Goal: Task Accomplishment & Management: Complete application form

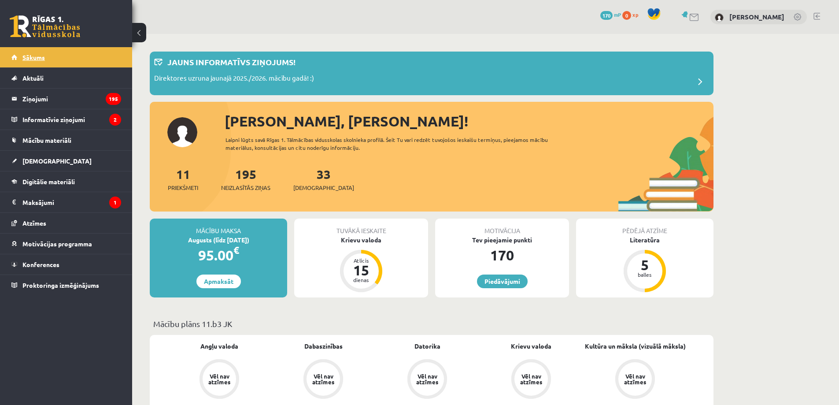
click at [42, 56] on span "Sākums" at bounding box center [33, 57] width 22 height 8
click at [300, 181] on div "33 Ieskaites" at bounding box center [323, 178] width 61 height 27
click at [307, 185] on span "[DEMOGRAPHIC_DATA]" at bounding box center [323, 187] width 61 height 9
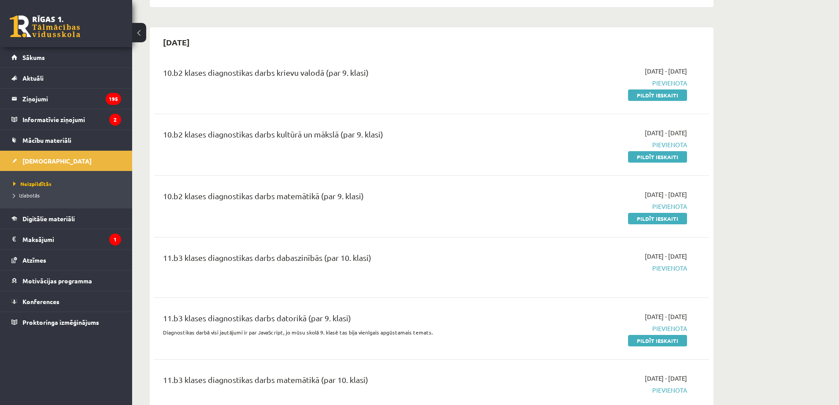
scroll to position [1028, 0]
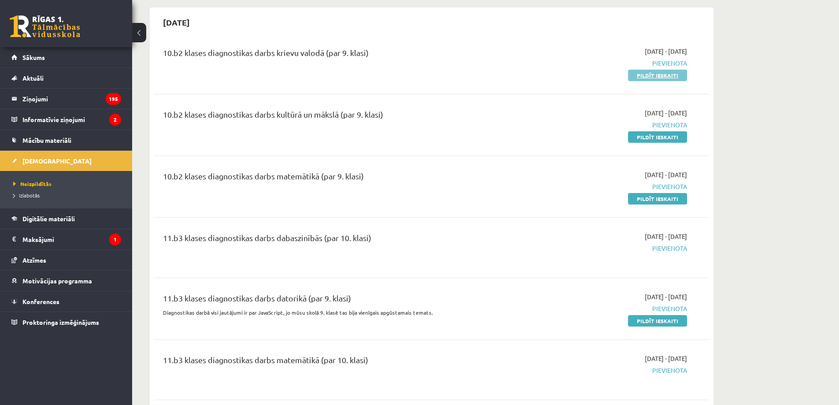
click at [639, 76] on link "Pildīt ieskaiti" at bounding box center [657, 75] width 59 height 11
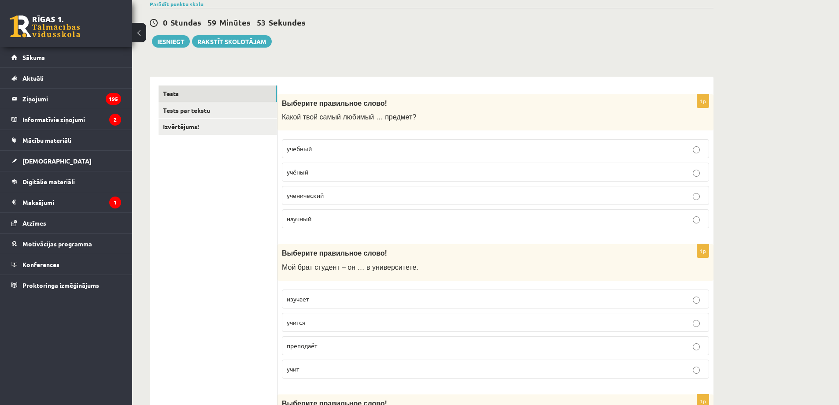
scroll to position [89, 0]
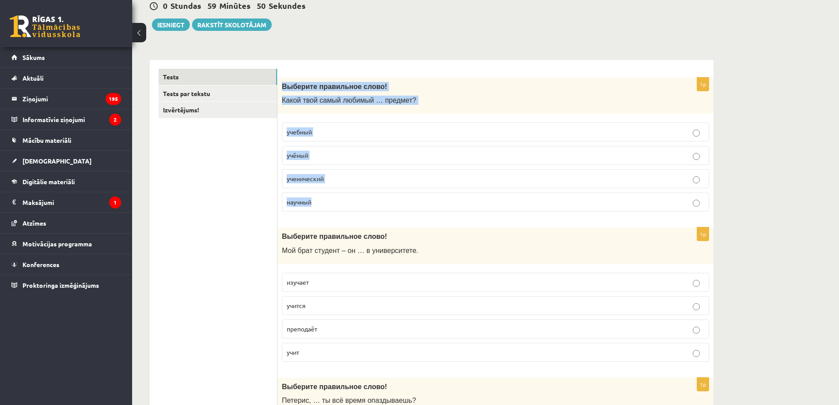
drag, startPoint x: 283, startPoint y: 87, endPoint x: 456, endPoint y: 201, distance: 207.3
click at [456, 201] on div "1p Выберите правильное слово! Какой твой самый любимый … предмет? учебный учёны…" at bounding box center [496, 148] width 436 height 141
copy div "Выберите правильное слово! Какой твой самый любимый … предмет? учебный учёный у…"
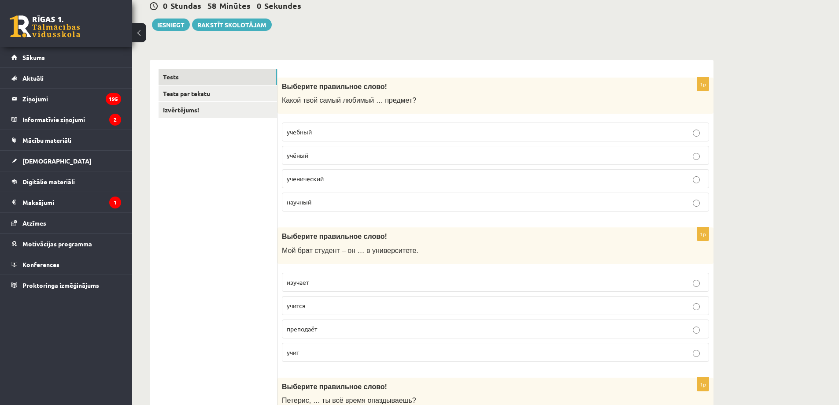
click at [334, 129] on p "учебный" at bounding box center [496, 131] width 418 height 9
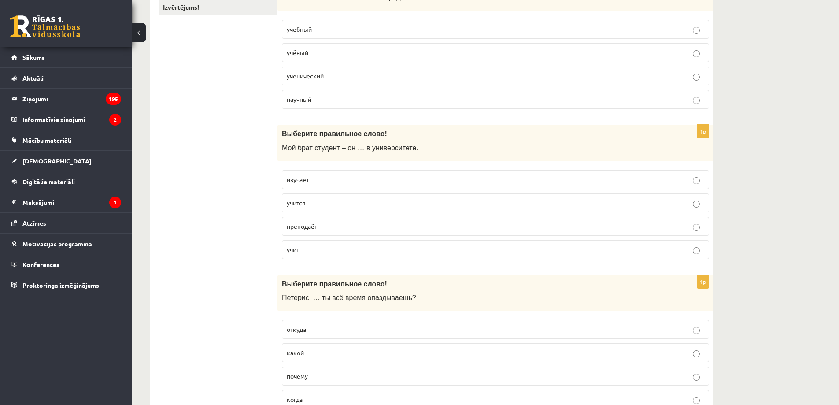
scroll to position [295, 0]
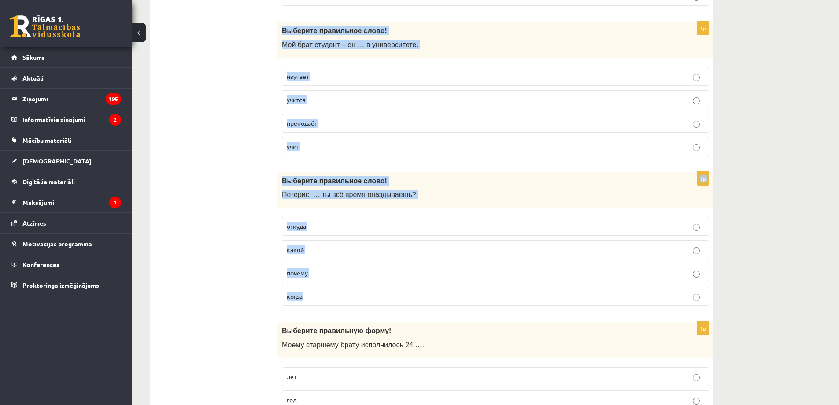
drag, startPoint x: 282, startPoint y: 28, endPoint x: 370, endPoint y: 293, distance: 278.3
copy form "Выберите правильное слово! Мой брат студент – он … в университете. изучает учит…"
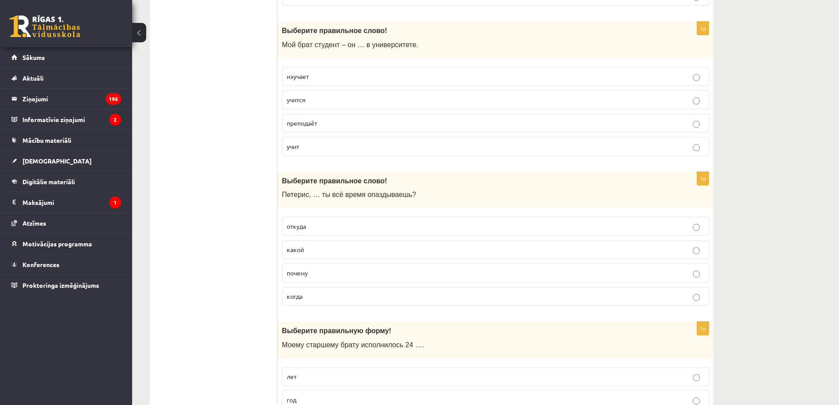
click at [331, 97] on p "учится" at bounding box center [496, 99] width 418 height 9
click at [313, 272] on p "почему" at bounding box center [496, 272] width 418 height 9
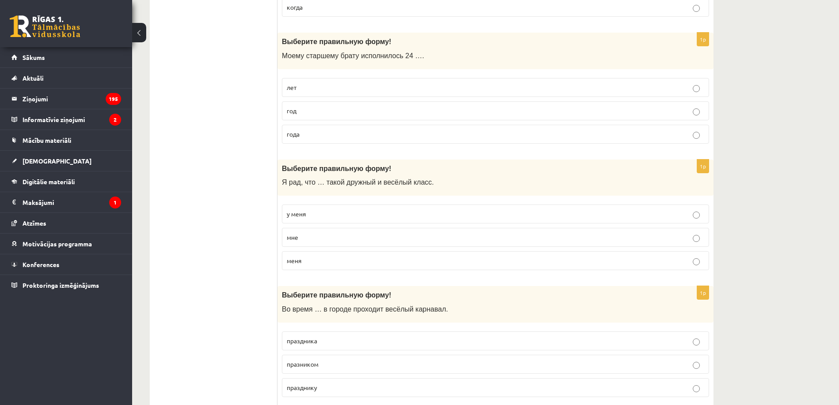
scroll to position [604, 0]
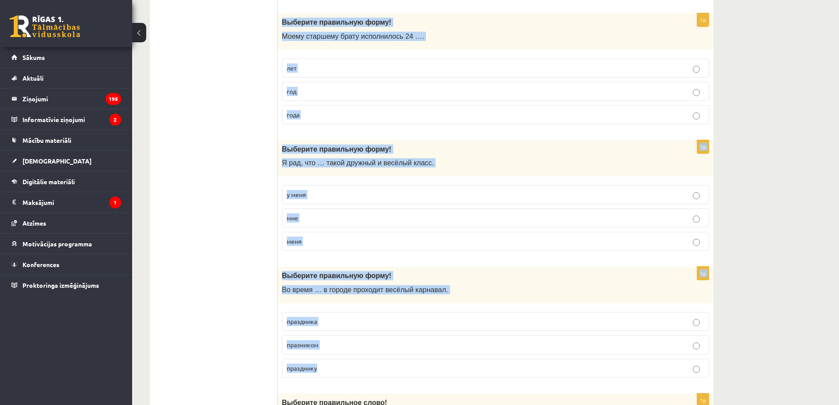
drag, startPoint x: 282, startPoint y: 23, endPoint x: 326, endPoint y: 359, distance: 339.0
copy form "Выберите правильную форму! Моему старшему брату исполнилось 24 …. лет год года …"
click at [288, 150] on span "Выберите правильную форму!" at bounding box center [336, 148] width 109 height 7
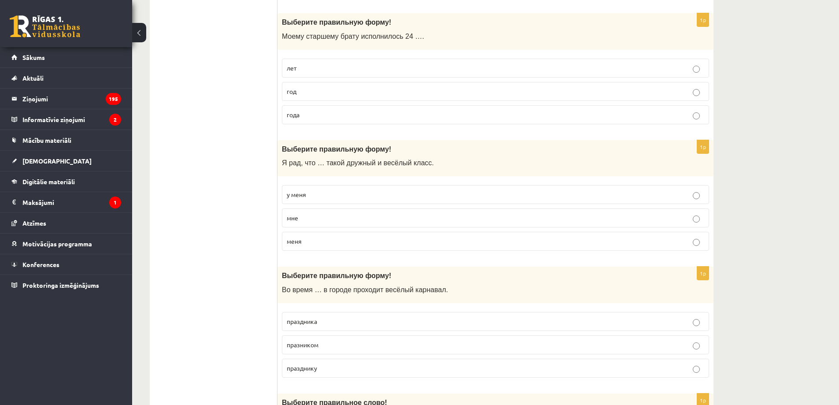
click at [357, 69] on p "лет" at bounding box center [496, 67] width 418 height 9
click at [329, 193] on p "у меня" at bounding box center [496, 194] width 418 height 9
click at [312, 321] on span "праздника" at bounding box center [302, 321] width 30 height 8
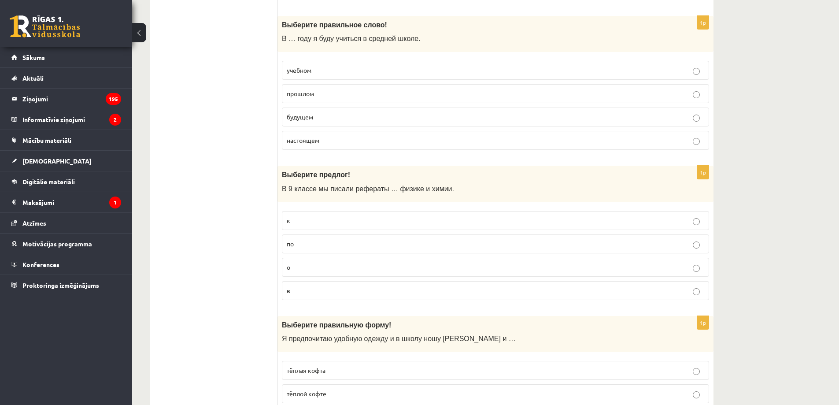
scroll to position [988, 0]
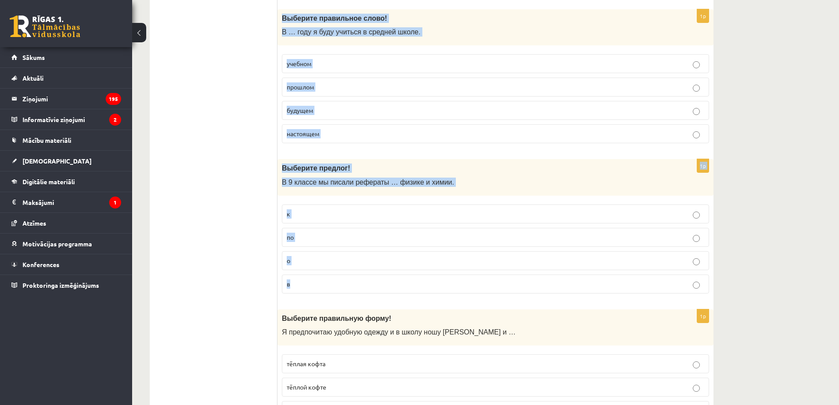
drag, startPoint x: 283, startPoint y: 15, endPoint x: 388, endPoint y: 285, distance: 290.3
copy form "Выберите правильное слово! В … году я буду учиться в средней школе. учебном про…"
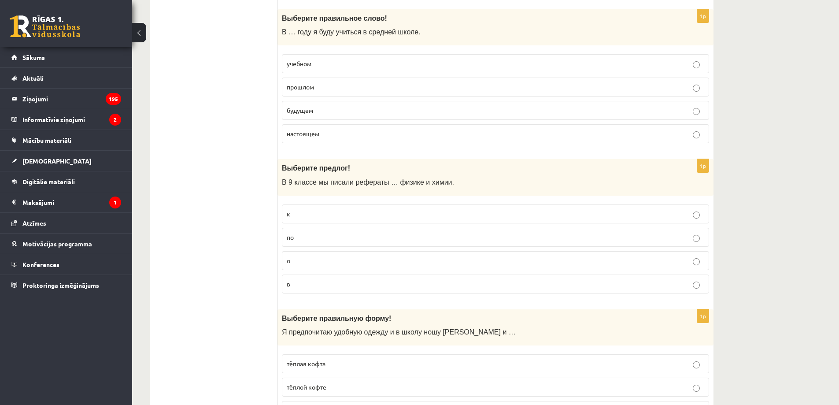
click at [325, 110] on p "будущем" at bounding box center [496, 110] width 418 height 9
click at [294, 239] on span "по" at bounding box center [290, 237] width 7 height 8
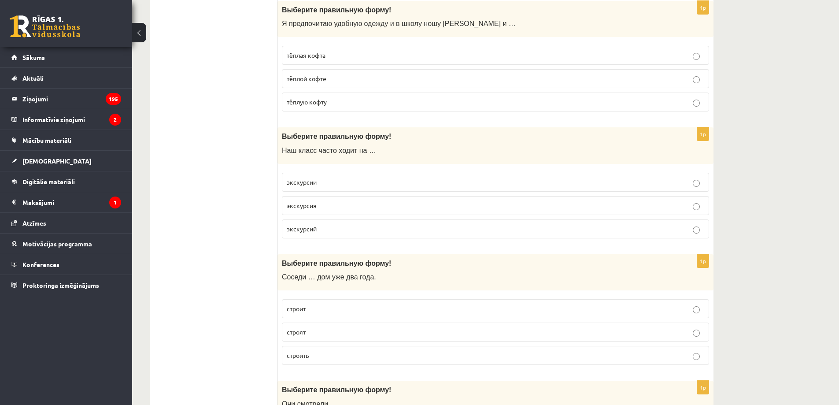
scroll to position [1193, 0]
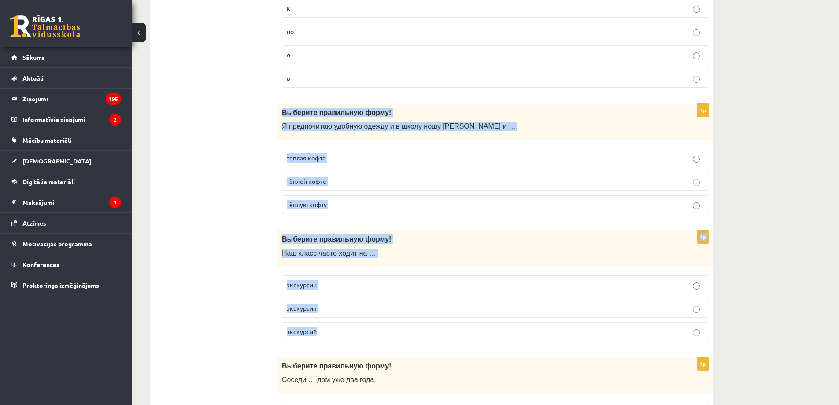
drag, startPoint x: 283, startPoint y: 111, endPoint x: 345, endPoint y: 334, distance: 231.7
click at [345, 334] on form "1p Выберите правильное слово! Какой твой самый любимый … предмет? учебный учёны…" at bounding box center [495, 353] width 419 height 2777
copy form "Выберите правильную форму! Я предпочитаю удобную одежду и в школу ношу джинсы и…"
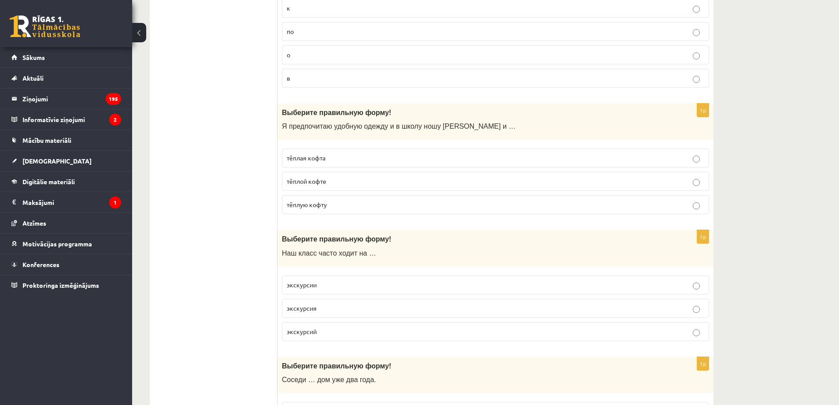
click at [263, 251] on ul "Tests Tests par tekstu Izvērtējums!" at bounding box center [218, 353] width 119 height 2777
click at [335, 204] on p "тёплую кофту" at bounding box center [496, 204] width 418 height 9
click at [330, 283] on p "экскурсии" at bounding box center [496, 284] width 418 height 9
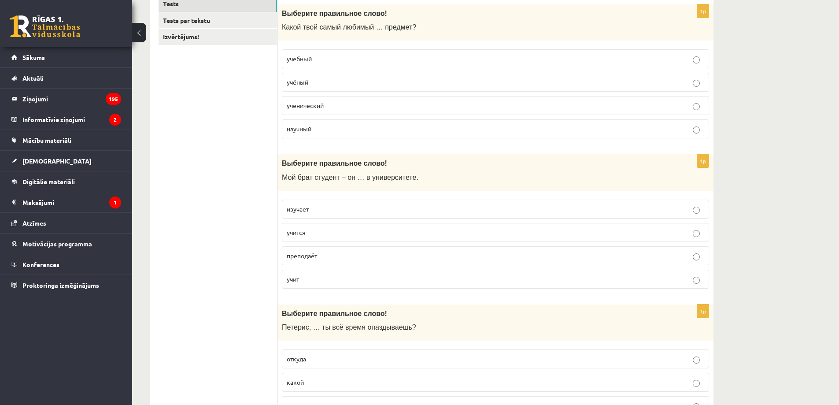
scroll to position [0, 0]
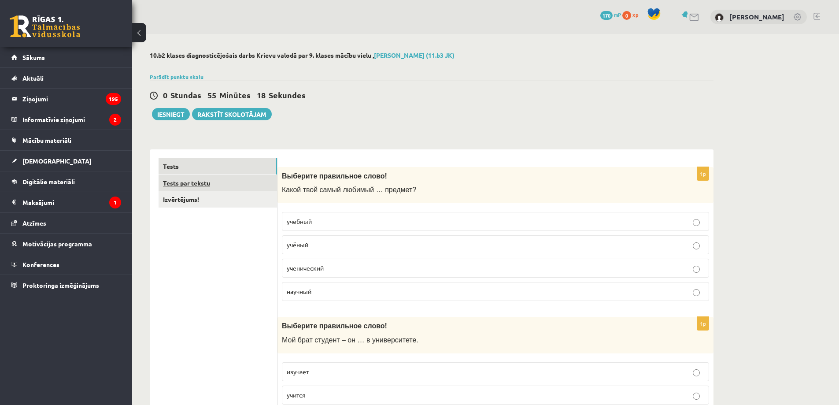
click at [230, 182] on link "Tests par tekstu" at bounding box center [218, 183] width 119 height 16
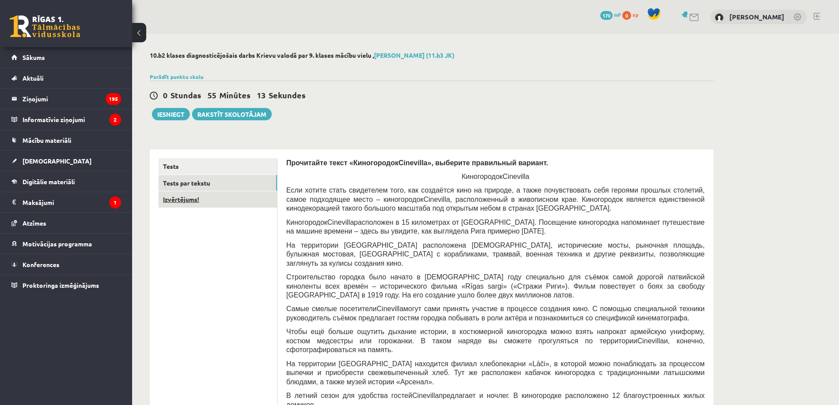
click at [251, 202] on link "Izvērtējums!" at bounding box center [218, 199] width 119 height 16
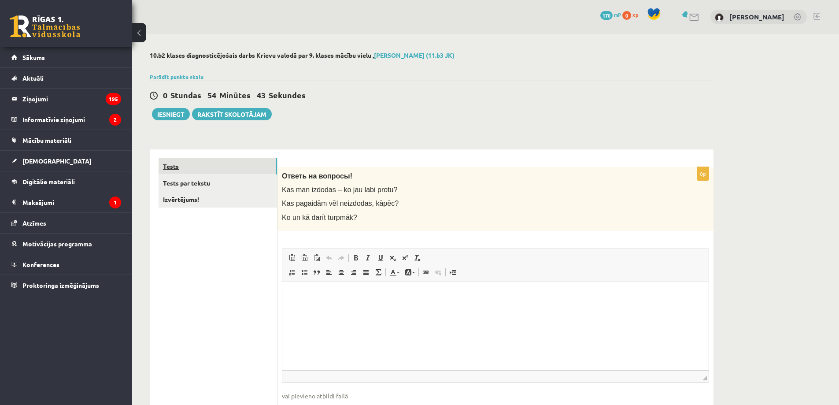
click at [203, 168] on link "Tests" at bounding box center [218, 166] width 119 height 16
click at [202, 182] on link "Tests par tekstu" at bounding box center [218, 183] width 119 height 16
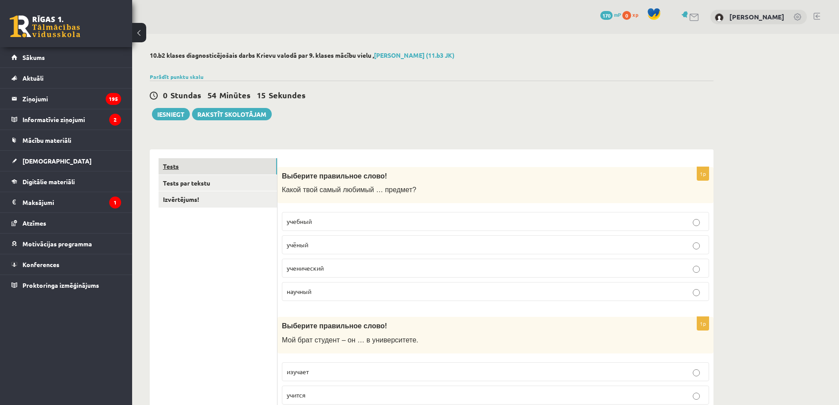
click at [206, 166] on link "Tests" at bounding box center [218, 166] width 119 height 16
click at [28, 23] on link at bounding box center [45, 26] width 70 height 22
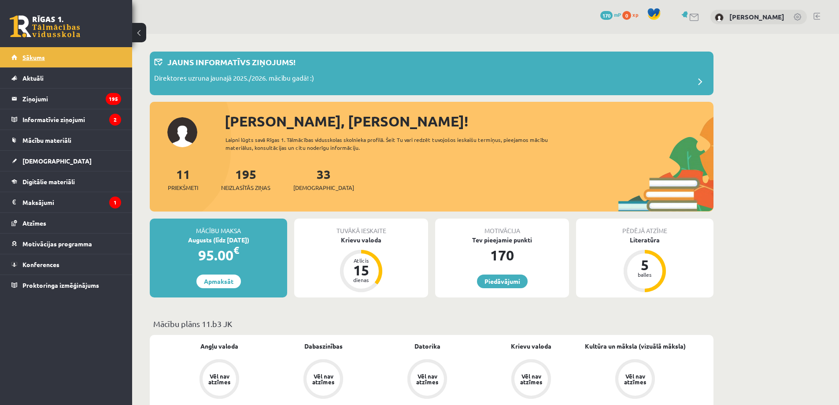
click at [39, 59] on span "Sākums" at bounding box center [33, 57] width 22 height 8
click at [254, 175] on link "195 Neizlasītās ziņas" at bounding box center [245, 179] width 49 height 26
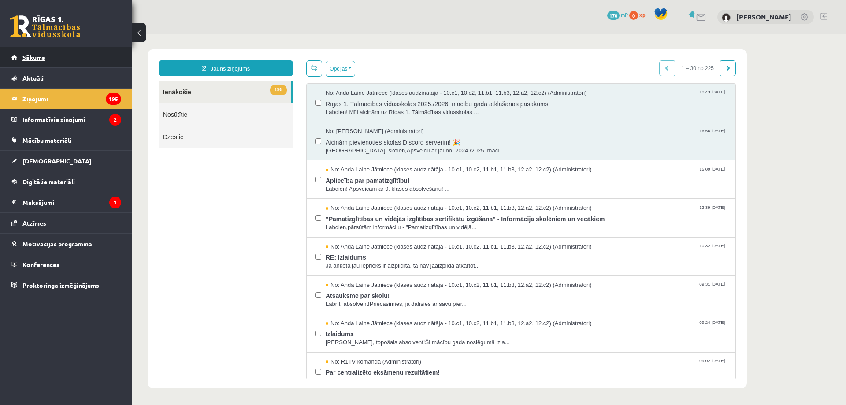
click at [61, 59] on link "Sākums" at bounding box center [66, 57] width 110 height 20
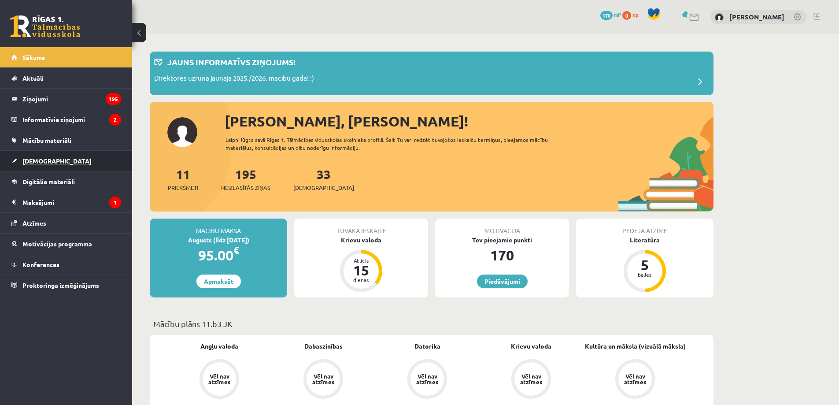
click at [46, 156] on link "[DEMOGRAPHIC_DATA]" at bounding box center [66, 161] width 110 height 20
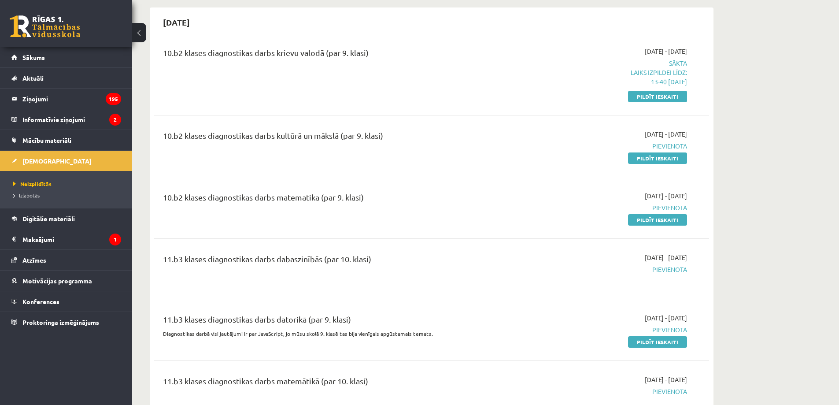
scroll to position [925, 0]
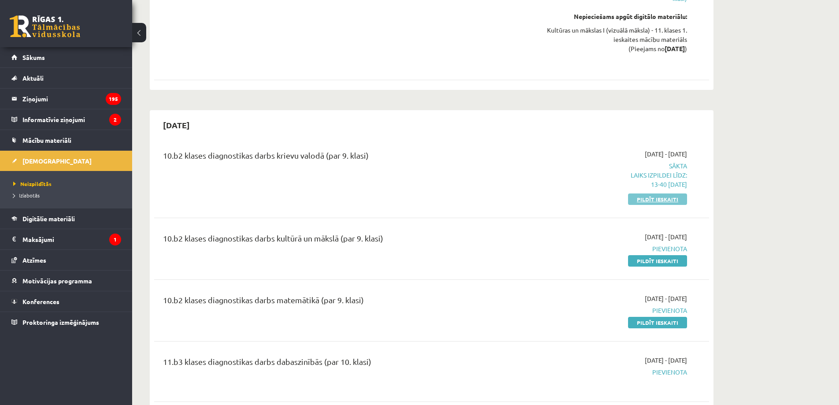
click at [652, 196] on link "Pildīt ieskaiti" at bounding box center [657, 198] width 59 height 11
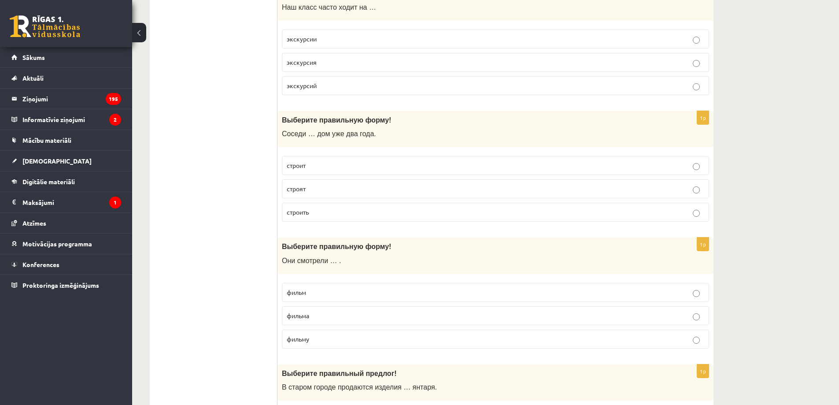
scroll to position [1542, 0]
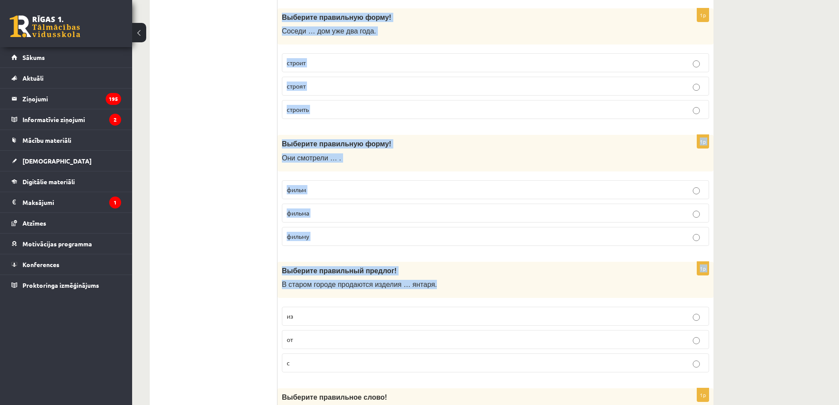
drag, startPoint x: 282, startPoint y: 16, endPoint x: 441, endPoint y: 287, distance: 313.7
click at [441, 287] on form "1p Выберите правильное слово! Какой твой самый любимый … предмет? учебный учёны…" at bounding box center [495, 4] width 419 height 2777
copy form "Выберите правильную форму! Соседи … дом уже два года. строит строят строить 1p …"
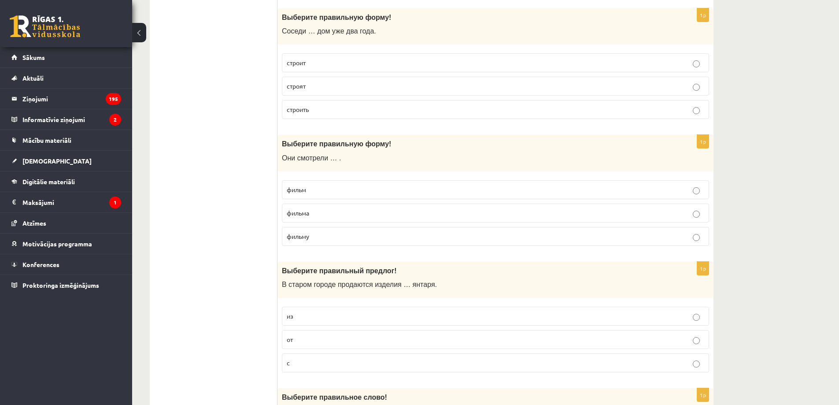
click at [214, 86] on ul "Tests Tests par tekstu Izvērtējums!" at bounding box center [218, 4] width 119 height 2777
click at [327, 89] on p "строят" at bounding box center [496, 86] width 418 height 9
click at [327, 186] on p "фильм" at bounding box center [496, 189] width 418 height 9
click at [307, 317] on p "из" at bounding box center [496, 315] width 418 height 9
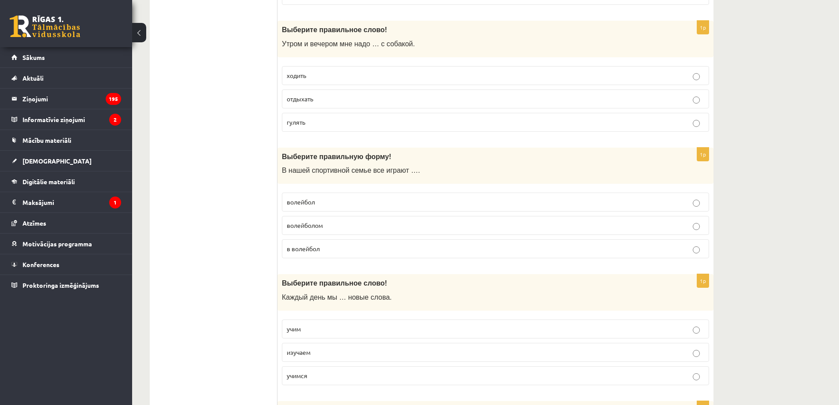
scroll to position [1923, 0]
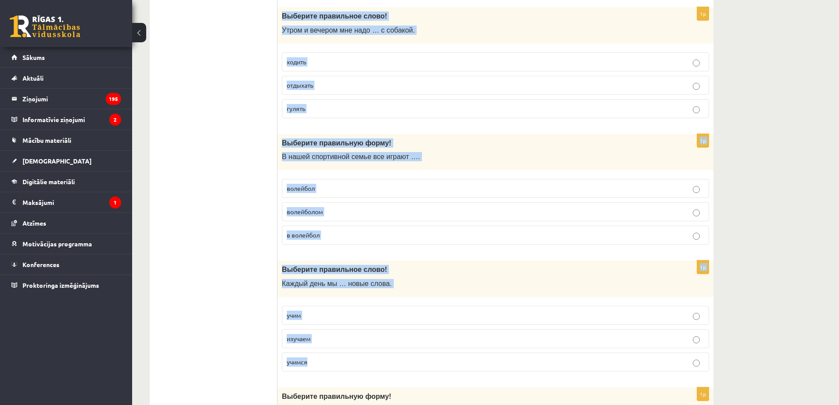
drag, startPoint x: 282, startPoint y: 15, endPoint x: 316, endPoint y: 359, distance: 345.3
copy form "Выберите правильное слово! Утром и вечером мне надо … с собакой. ходить отдыхат…"
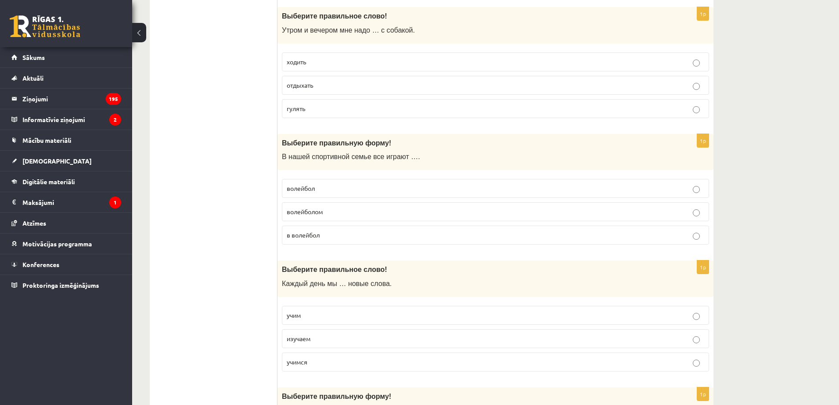
click at [315, 110] on p "гулять" at bounding box center [496, 108] width 418 height 9
click at [329, 237] on p "в волейбол" at bounding box center [496, 234] width 418 height 9
click at [316, 319] on p "учим" at bounding box center [496, 315] width 418 height 9
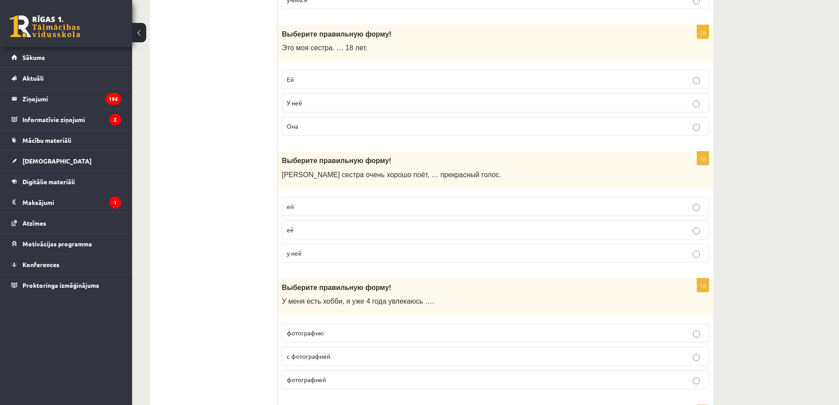
scroll to position [2305, 0]
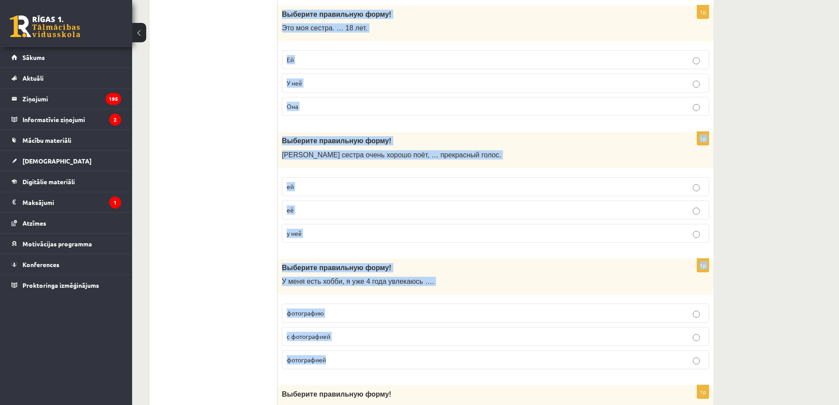
drag, startPoint x: 282, startPoint y: 14, endPoint x: 348, endPoint y: 356, distance: 348.1
copy form "Выберите правильную форму! Это моя сестра. … 18 лет. Ей У неё Она 1p Выберите п…"
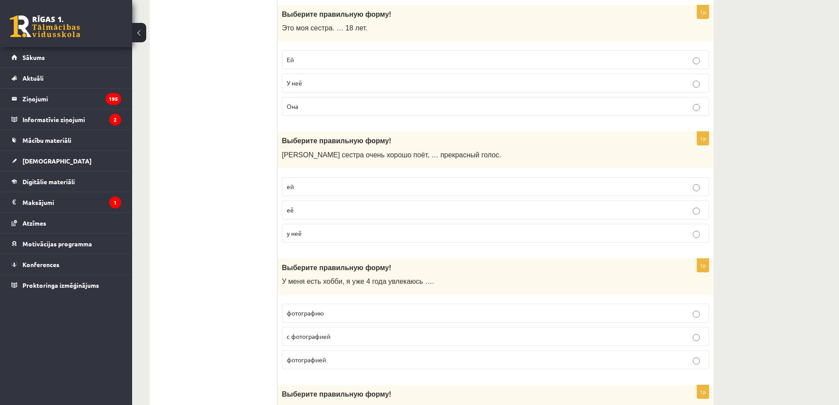
click at [327, 57] on p "Ей" at bounding box center [496, 59] width 418 height 9
click at [307, 233] on p "у неё" at bounding box center [496, 233] width 418 height 9
click at [316, 337] on span "с фотографией" at bounding box center [309, 336] width 44 height 8
click at [331, 358] on p "фотографией" at bounding box center [496, 359] width 418 height 9
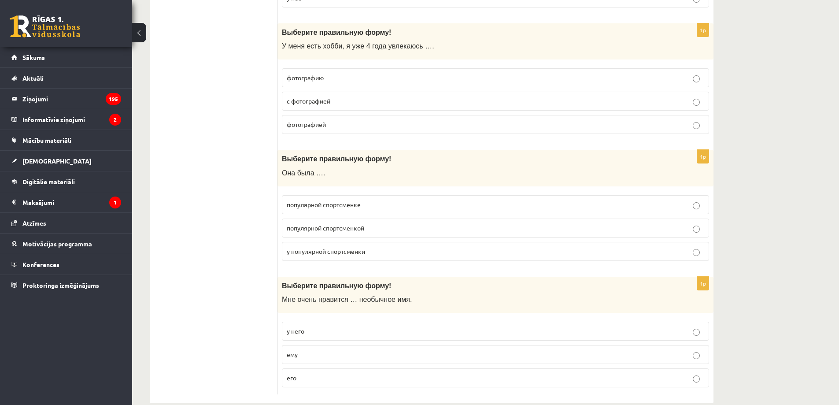
scroll to position [2556, 0]
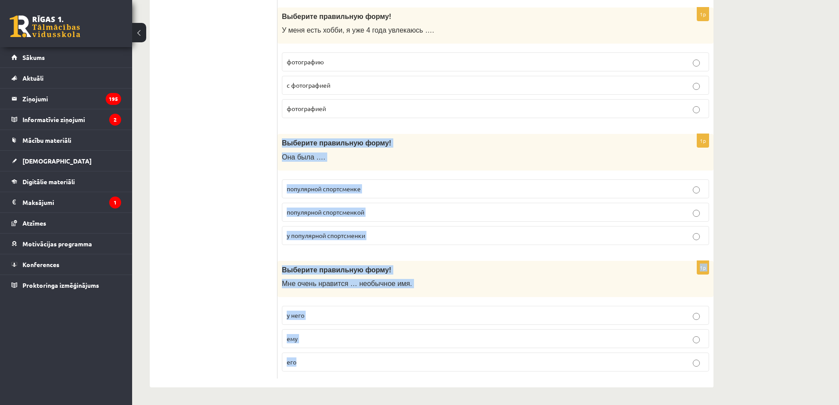
drag, startPoint x: 282, startPoint y: 141, endPoint x: 307, endPoint y: 358, distance: 217.8
copy form "Выберите правильную форму! Она была …. популярной спортсменке популярной спортс…"
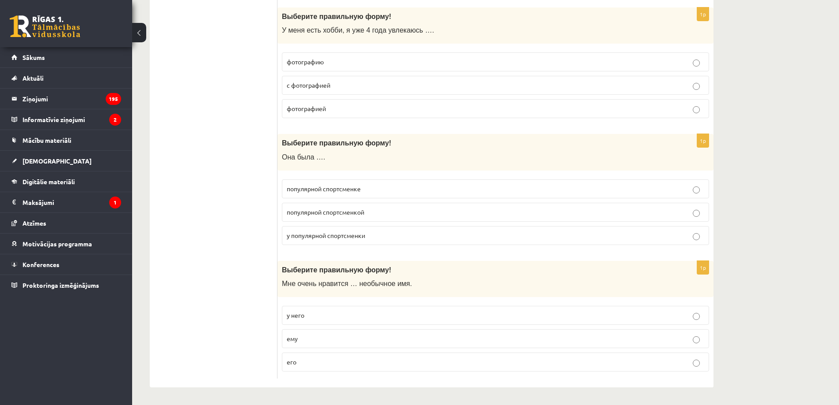
click at [295, 366] on p "его" at bounding box center [496, 361] width 418 height 9
click at [363, 211] on span "популярной спортсменкой" at bounding box center [326, 212] width 78 height 8
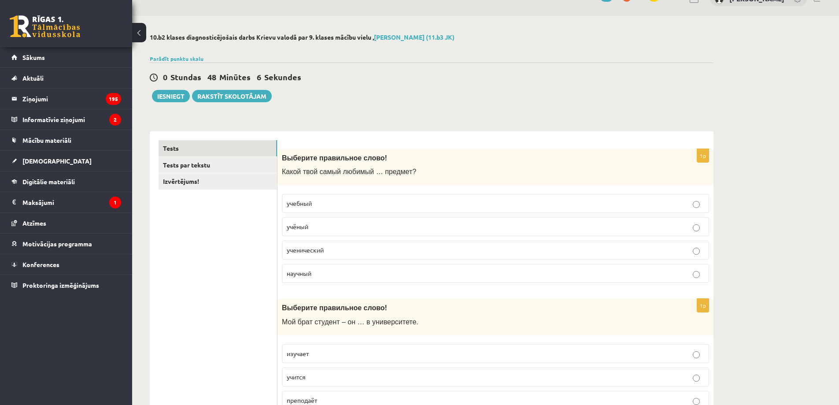
scroll to position [0, 0]
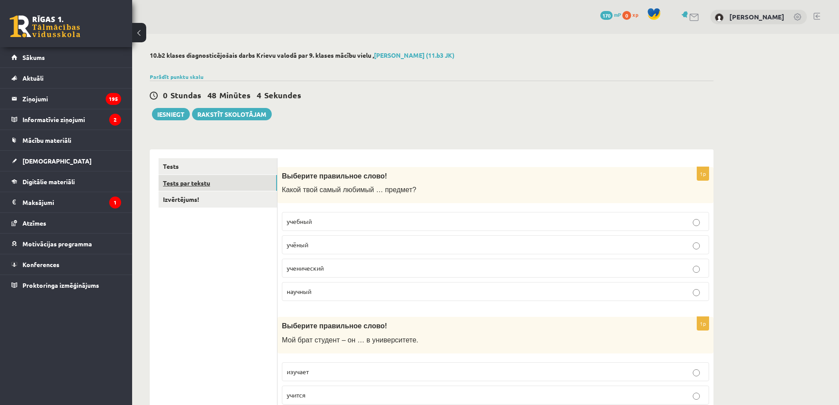
click at [233, 182] on link "Tests par tekstu" at bounding box center [218, 183] width 119 height 16
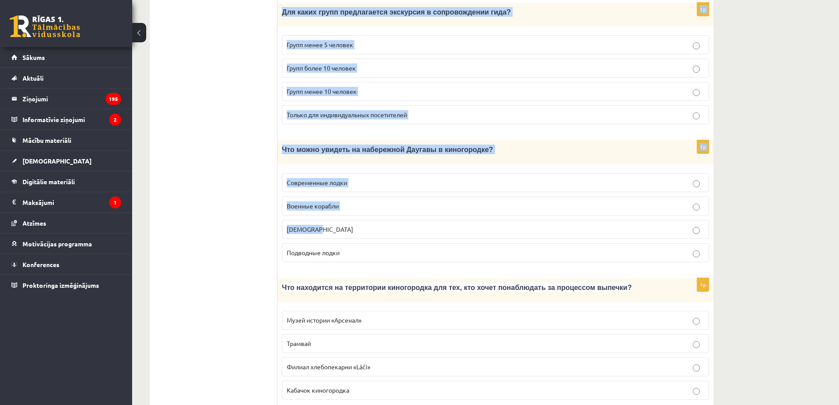
scroll to position [1133, 0]
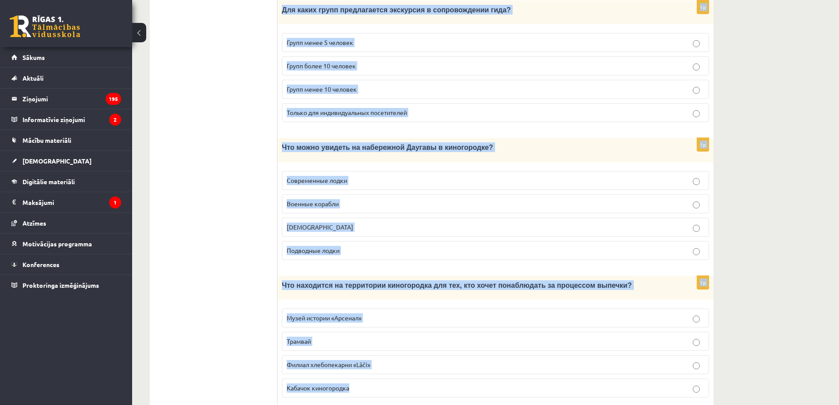
drag, startPoint x: 286, startPoint y: 163, endPoint x: 362, endPoint y: 363, distance: 213.9
copy form "Прочитайте текст «Киногородок Cinevilla », выберите правильный вариант. Киногор…"
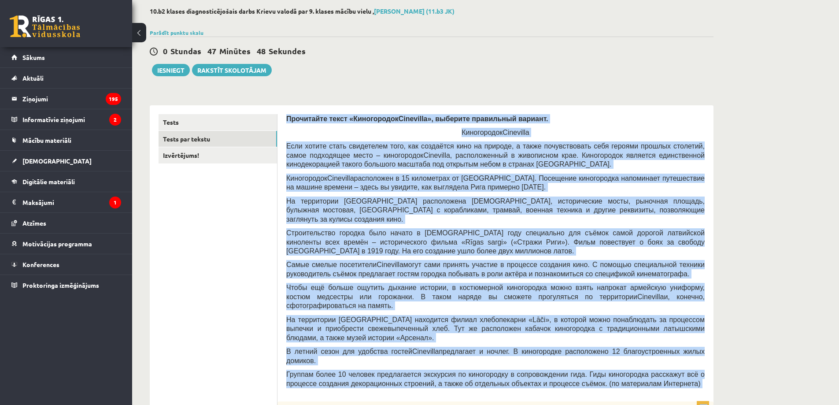
scroll to position [0, 0]
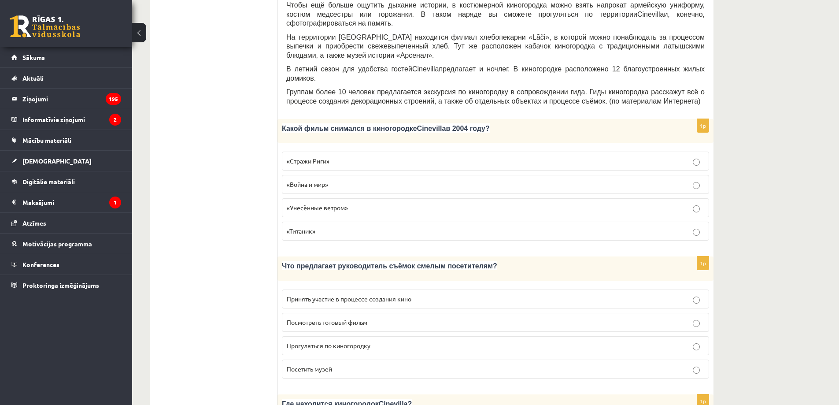
scroll to position [308, 0]
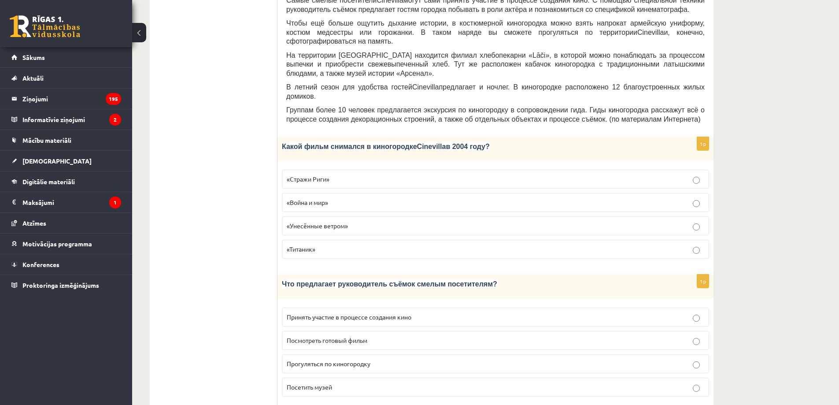
click at [334, 174] on p "«Стражи Риги»" at bounding box center [496, 178] width 418 height 9
click at [382, 313] on span "Принять участие в процессе создания кино" at bounding box center [349, 317] width 125 height 8
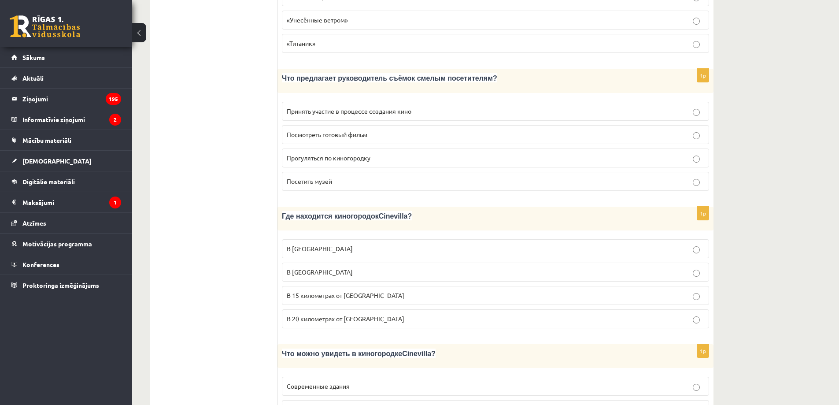
scroll to position [617, 0]
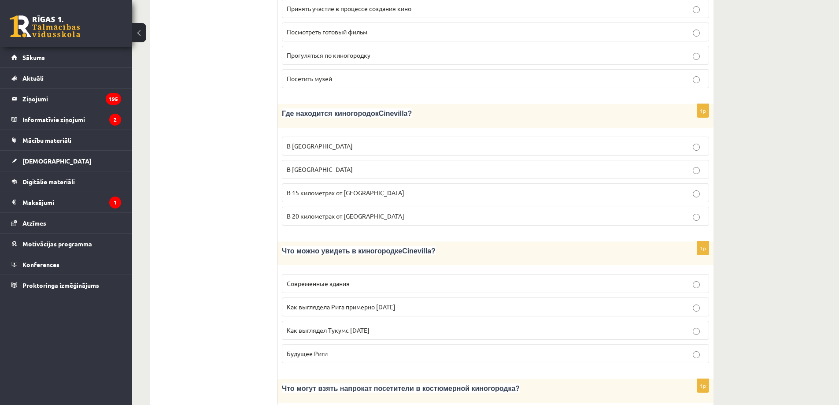
click at [343, 189] on span "В 15 километрах от Тукумса" at bounding box center [346, 193] width 118 height 8
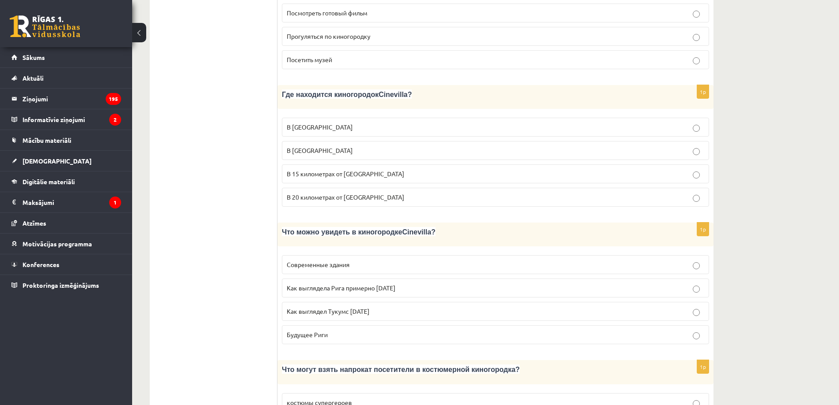
scroll to position [719, 0]
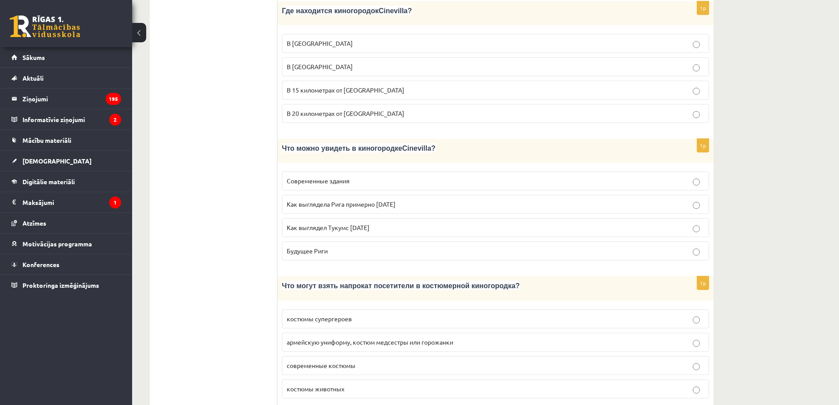
click at [350, 200] on span "Как выглядела Рига примерно 100 лет назад" at bounding box center [341, 204] width 109 height 8
click at [328, 361] on span "современные костюмы" at bounding box center [321, 365] width 69 height 8
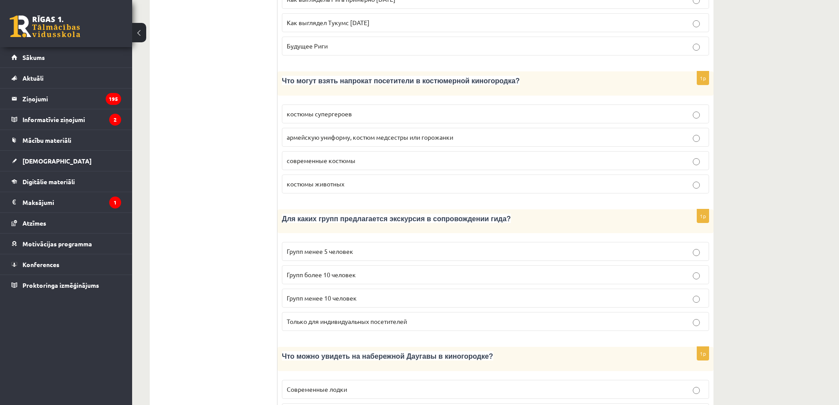
scroll to position [925, 0]
click at [360, 269] on p "Групп более 10 человек" at bounding box center [496, 273] width 418 height 9
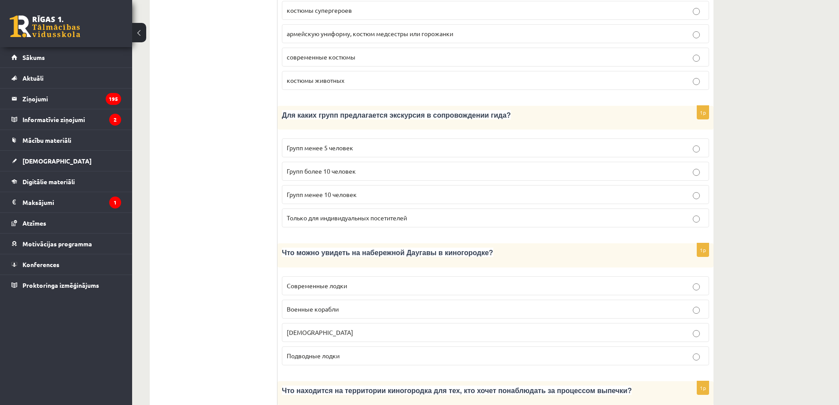
scroll to position [1131, 0]
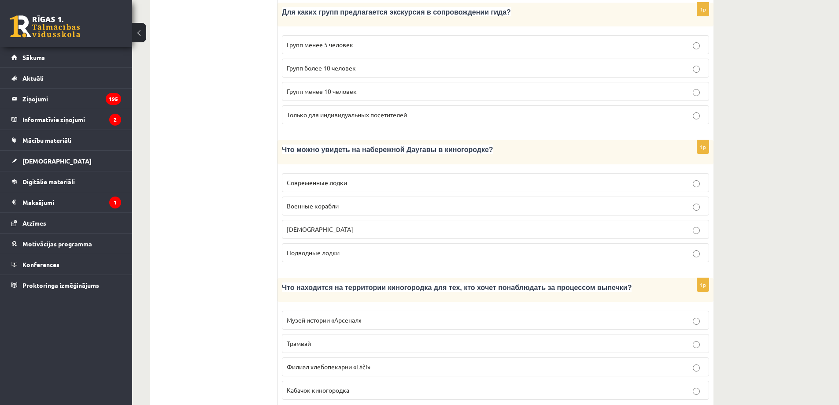
click at [324, 225] on p "Кораблики" at bounding box center [496, 229] width 418 height 9
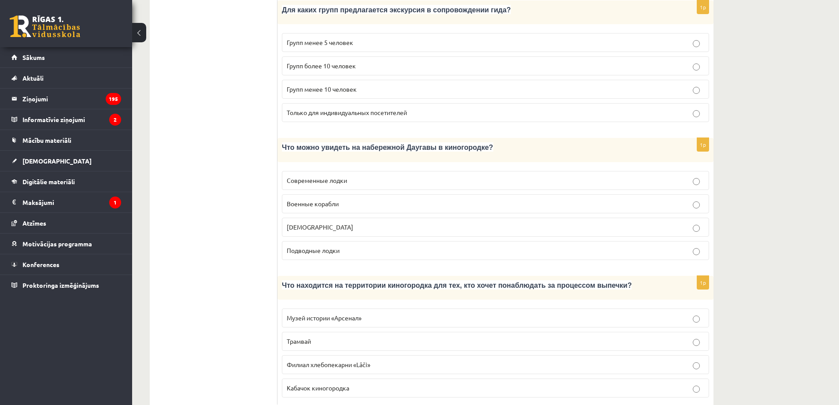
click at [374, 360] on p "Филиал хлебопекарни «Lāči»" at bounding box center [496, 364] width 418 height 9
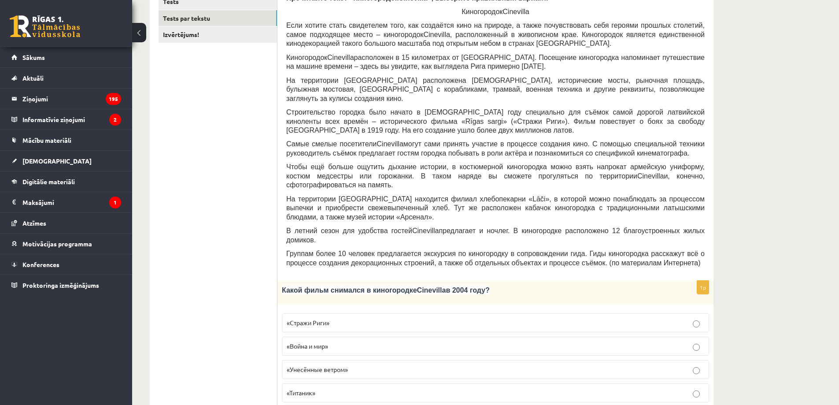
scroll to position [0, 0]
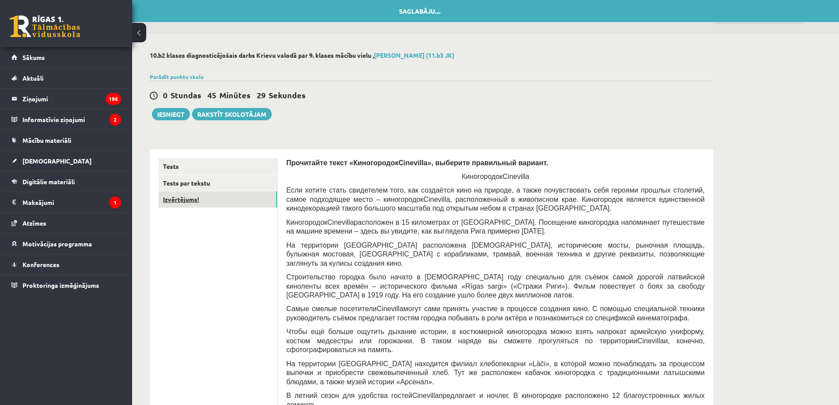
click at [226, 199] on link "Izvērtējums!" at bounding box center [218, 199] width 119 height 16
click at [222, 202] on link "Izvērtējums!" at bounding box center [218, 199] width 119 height 16
click at [225, 184] on link "Tests par tekstu" at bounding box center [218, 183] width 119 height 16
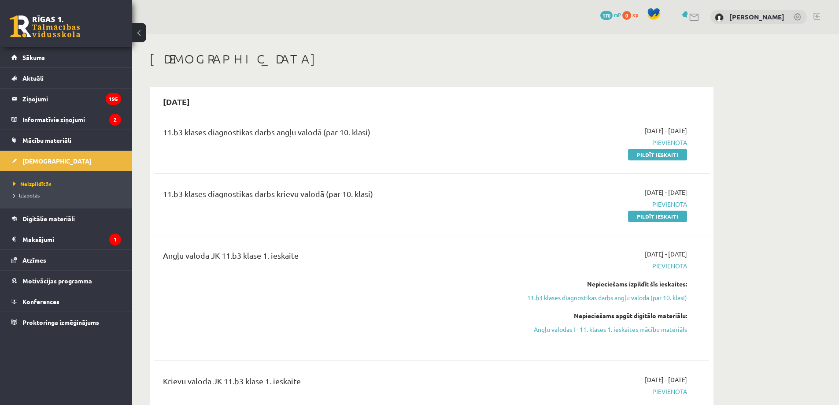
scroll to position [925, 0]
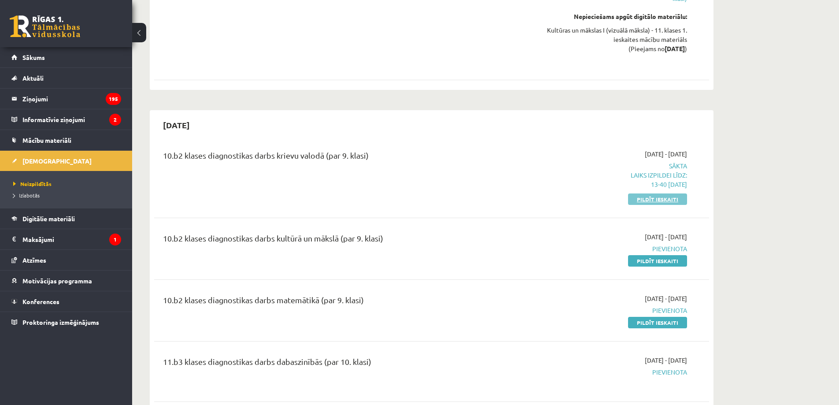
click at [641, 199] on link "Pildīt ieskaiti" at bounding box center [657, 198] width 59 height 11
click at [667, 198] on link "Pildīt ieskaiti" at bounding box center [657, 198] width 59 height 11
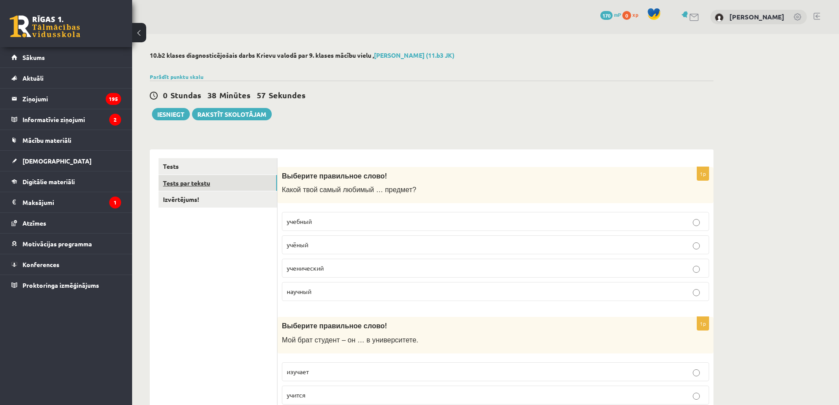
click at [182, 183] on link "Tests par tekstu" at bounding box center [218, 183] width 119 height 16
click at [217, 185] on link "Tests par tekstu" at bounding box center [218, 183] width 119 height 16
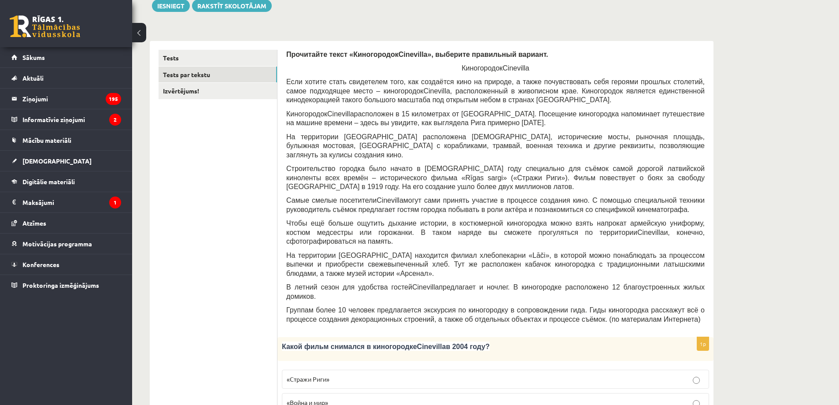
scroll to position [105, 0]
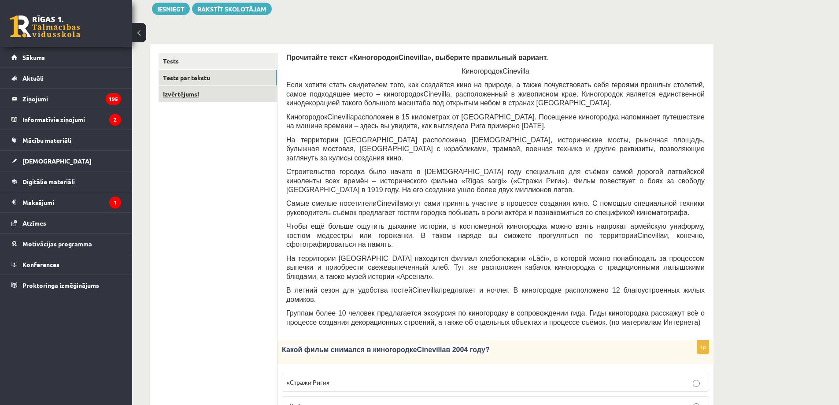
click at [198, 97] on link "Izvērtējums!" at bounding box center [218, 94] width 119 height 16
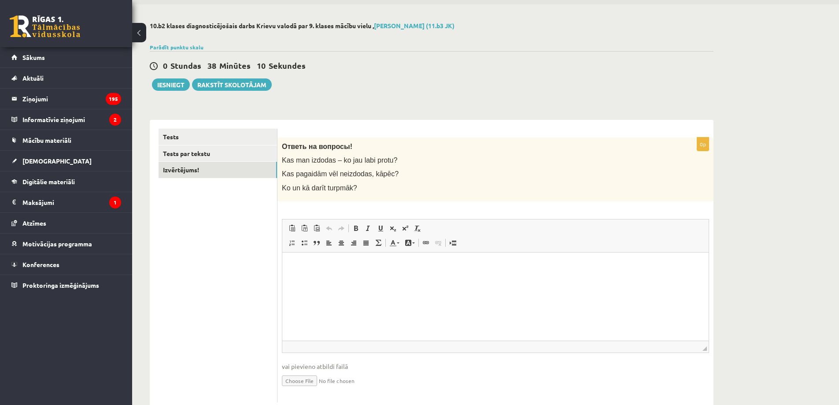
scroll to position [54, 0]
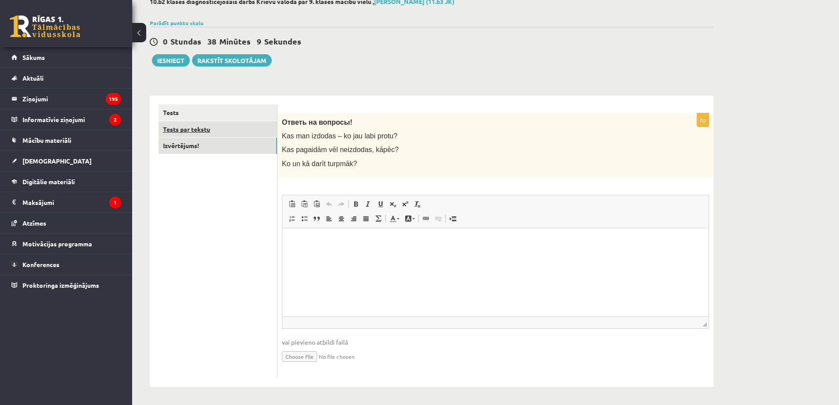
click at [212, 129] on link "Tests par tekstu" at bounding box center [218, 129] width 119 height 16
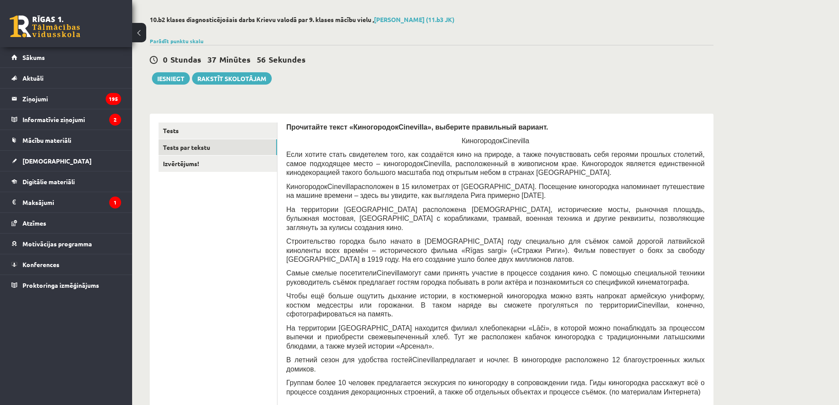
scroll to position [0, 0]
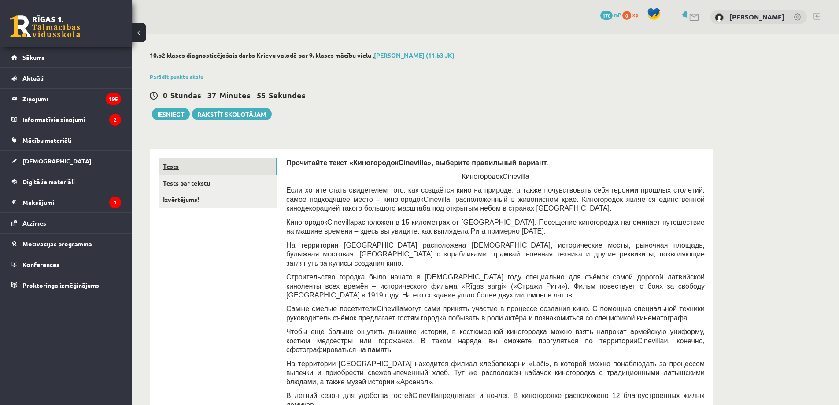
click at [205, 171] on link "Tests" at bounding box center [218, 166] width 119 height 16
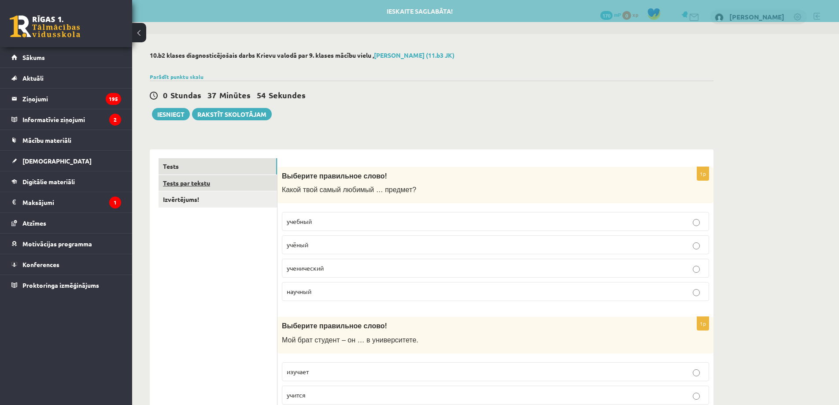
click at [199, 189] on link "Tests par tekstu" at bounding box center [218, 183] width 119 height 16
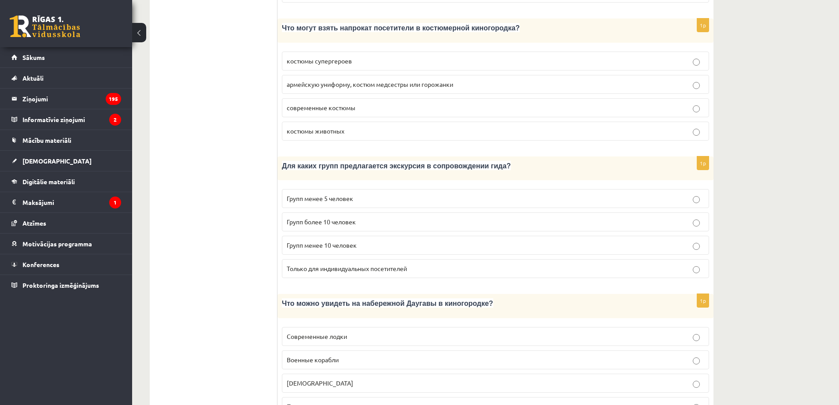
scroll to position [925, 0]
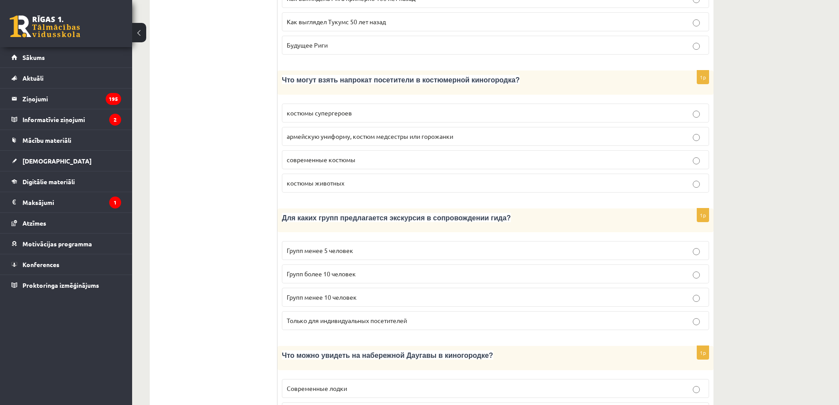
click at [359, 269] on p "Групп более 10 человек" at bounding box center [496, 273] width 418 height 9
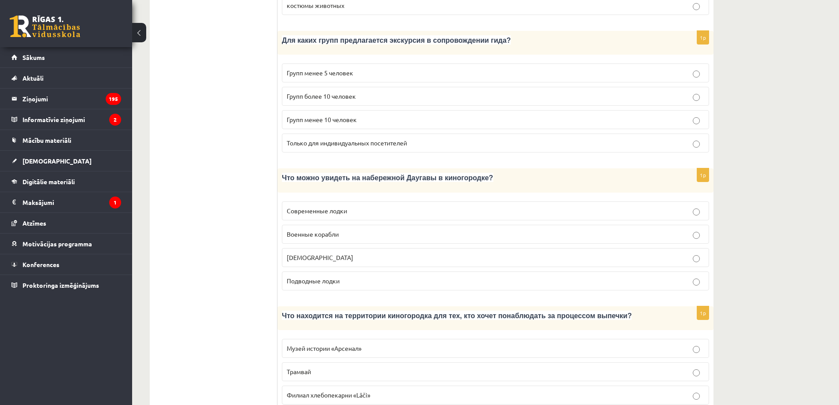
scroll to position [1131, 0]
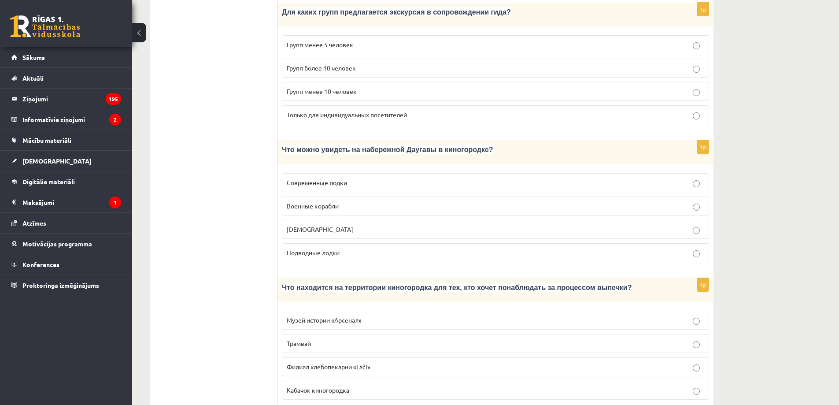
click at [331, 225] on p "Кораблики" at bounding box center [496, 229] width 418 height 9
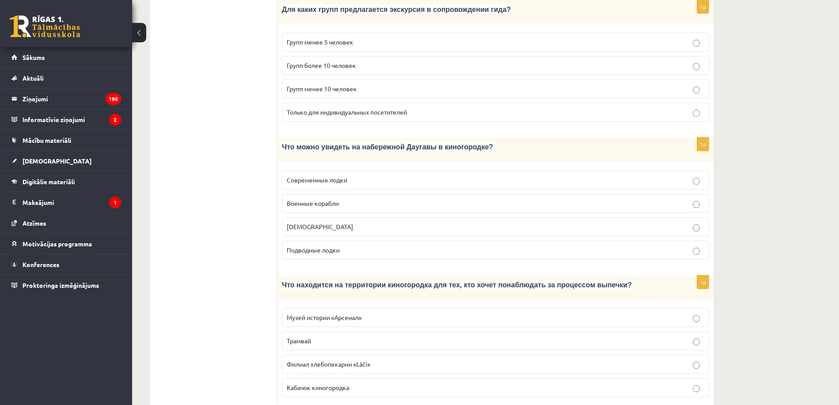
click at [336, 360] on span "Филиал хлебопекарни «Lāči»" at bounding box center [329, 364] width 84 height 8
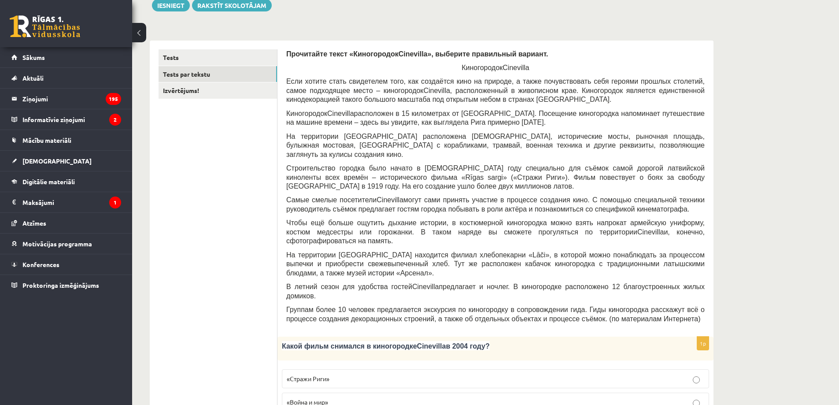
scroll to position [0, 0]
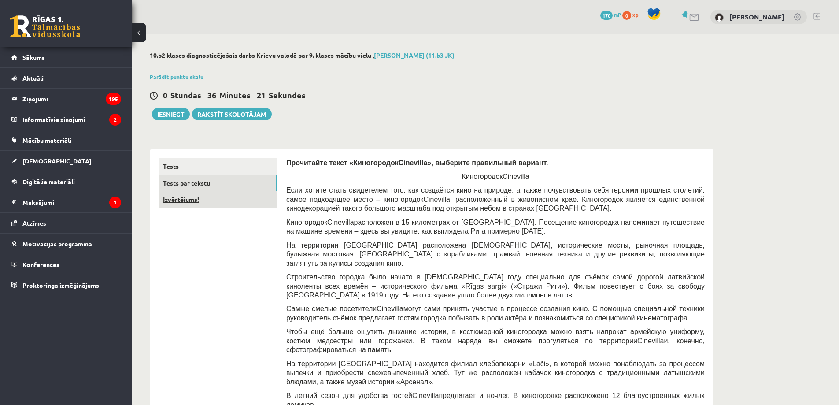
click at [234, 201] on link "Izvērtējums!" at bounding box center [218, 199] width 119 height 16
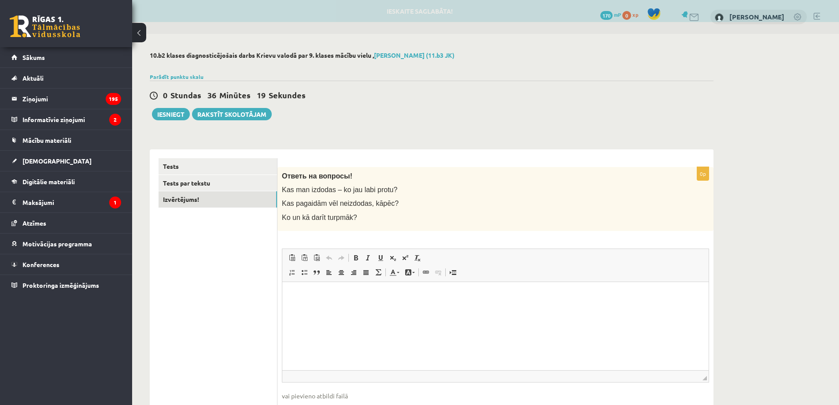
click at [351, 256] on link "Treknraksts Klaviatūras saīsne vadīšanas taustiņš+B" at bounding box center [356, 257] width 12 height 11
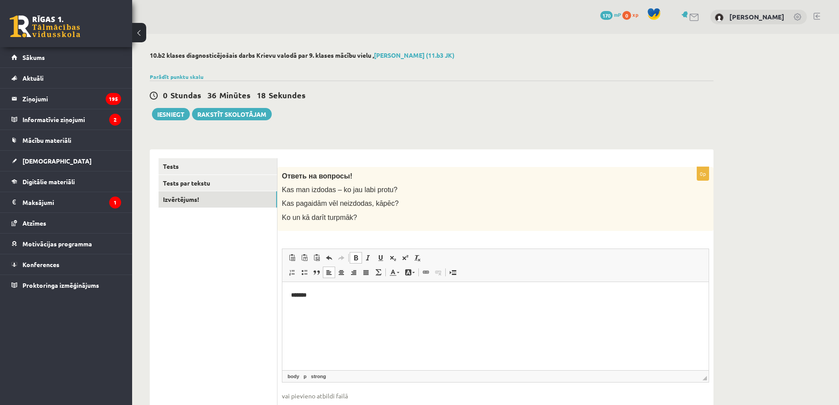
click at [343, 305] on html "*******" at bounding box center [495, 295] width 426 height 27
click at [358, 257] on span at bounding box center [355, 257] width 7 height 7
click at [354, 258] on span at bounding box center [355, 257] width 7 height 7
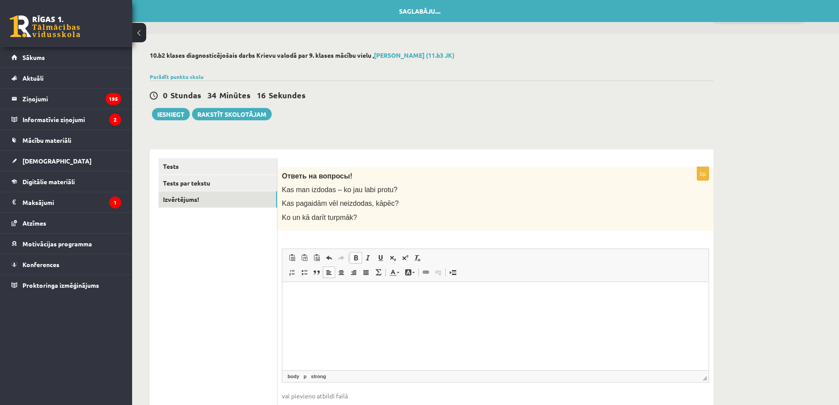
click at [301, 289] on html at bounding box center [495, 295] width 426 height 27
drag, startPoint x: 301, startPoint y: 289, endPoint x: 322, endPoint y: 311, distance: 30.5
click at [336, 308] on html at bounding box center [495, 295] width 426 height 27
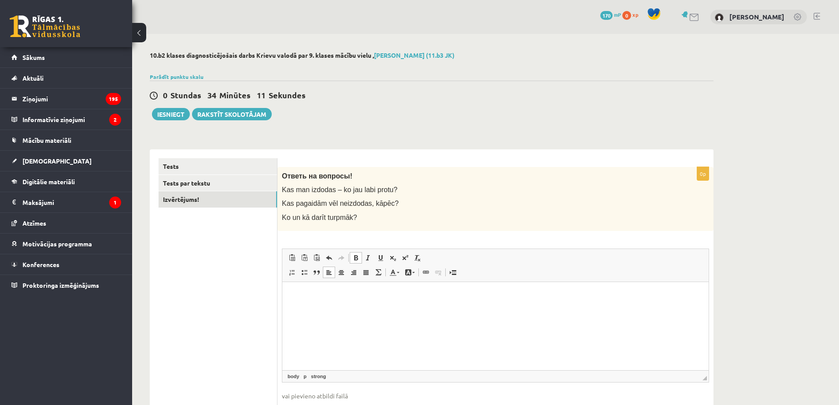
drag, startPoint x: 296, startPoint y: 296, endPoint x: 315, endPoint y: 315, distance: 25.9
click at [315, 308] on html at bounding box center [495, 295] width 426 height 27
click at [316, 302] on span "Ielīmēt" at bounding box center [318, 302] width 25 height 13
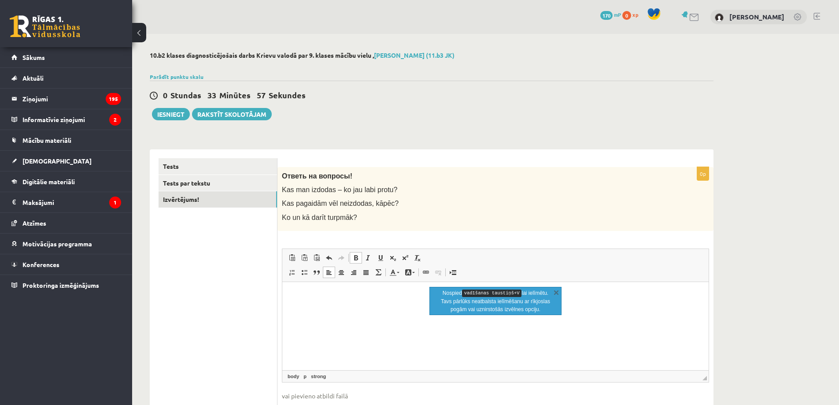
drag, startPoint x: 304, startPoint y: 300, endPoint x: 334, endPoint y: 340, distance: 50.3
click at [334, 308] on html at bounding box center [495, 295] width 426 height 27
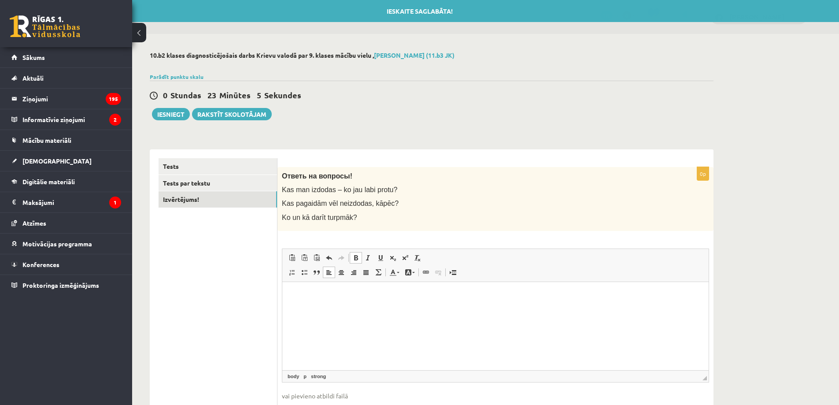
click at [359, 308] on html at bounding box center [495, 295] width 426 height 27
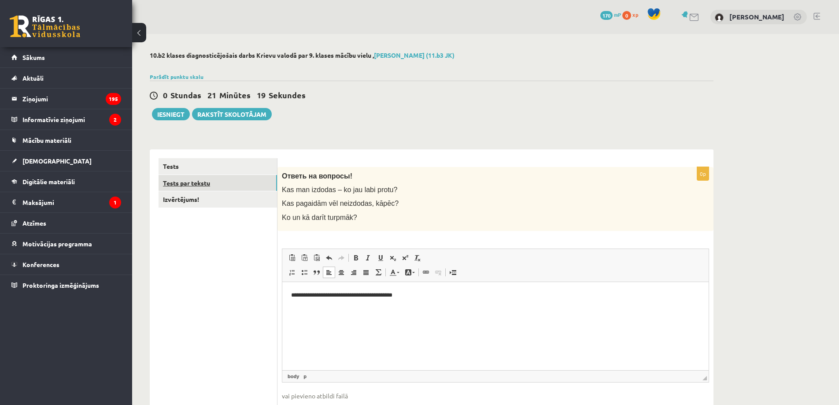
click at [197, 182] on link "Tests par tekstu" at bounding box center [218, 183] width 119 height 16
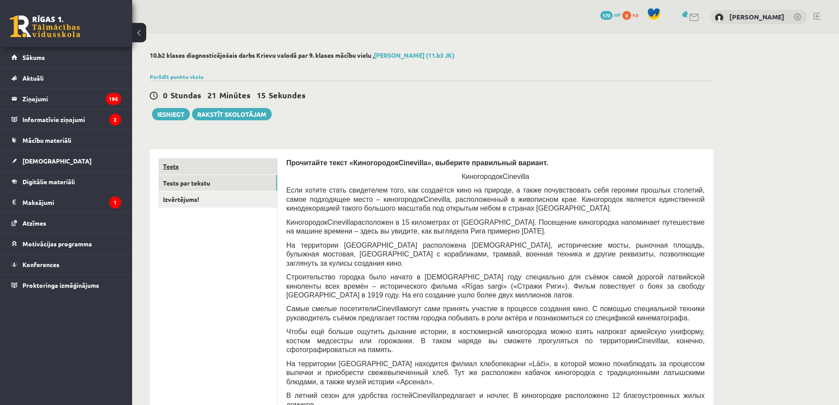
click at [241, 167] on link "Tests" at bounding box center [218, 166] width 119 height 16
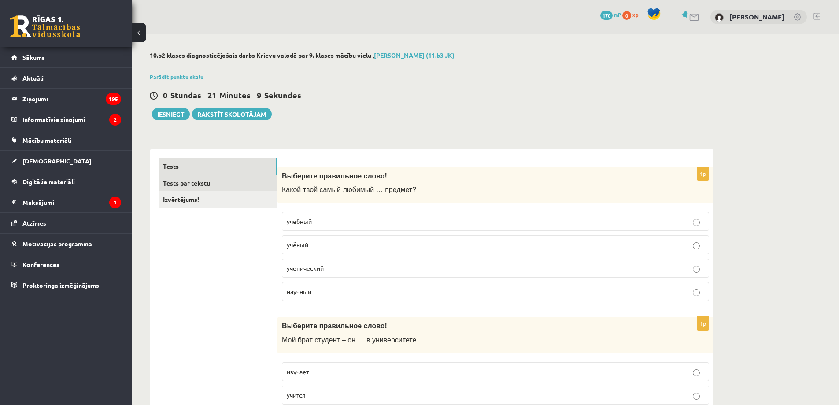
click at [247, 183] on link "Tests par tekstu" at bounding box center [218, 183] width 119 height 16
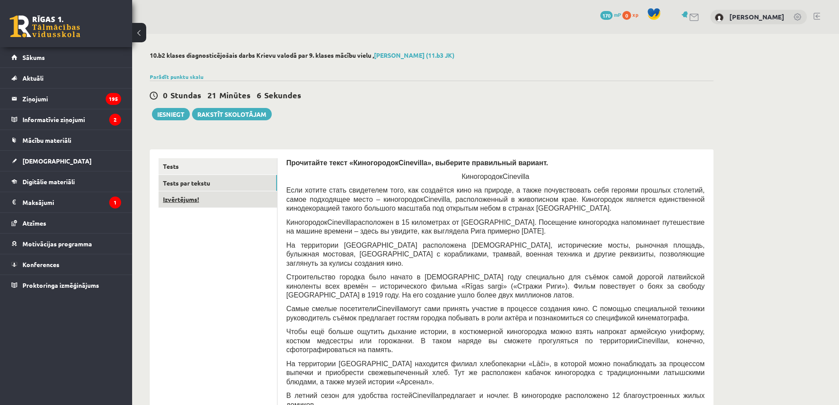
click at [183, 197] on link "Izvērtējums!" at bounding box center [218, 199] width 119 height 16
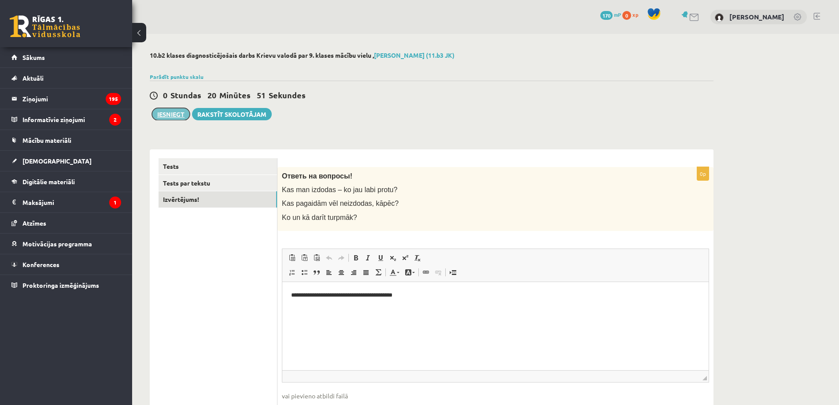
click at [174, 117] on button "Iesniegt" at bounding box center [171, 114] width 38 height 12
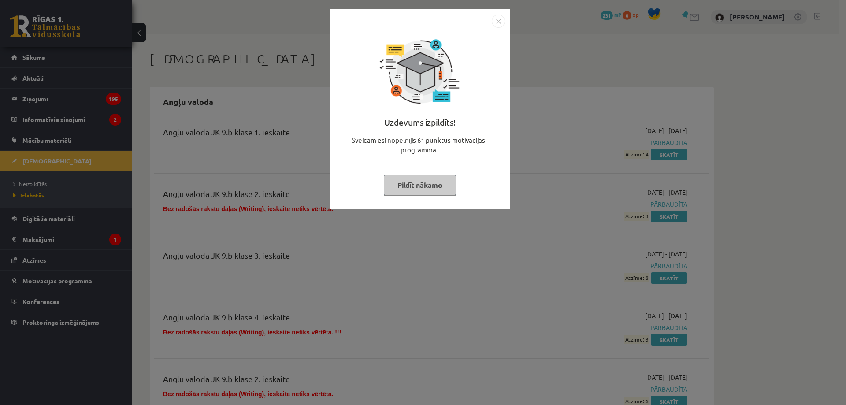
click at [497, 23] on img "Close" at bounding box center [498, 21] width 13 height 13
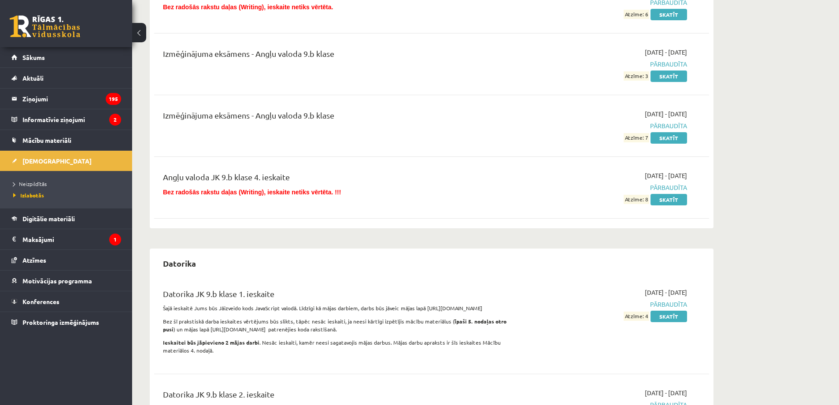
scroll to position [189, 0]
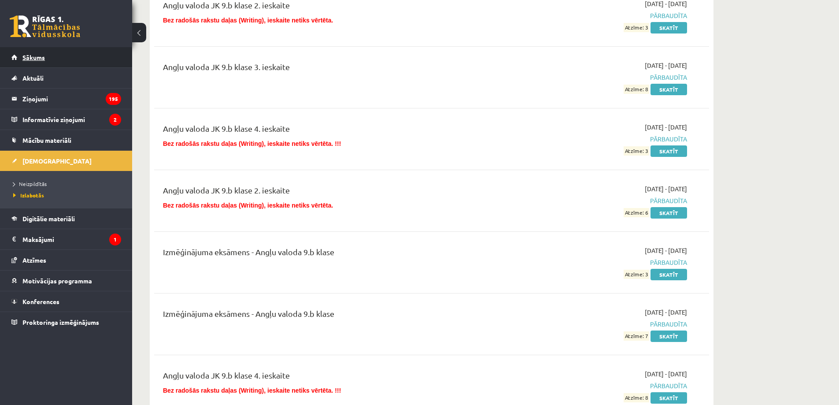
click at [59, 58] on link "Sākums" at bounding box center [66, 57] width 110 height 20
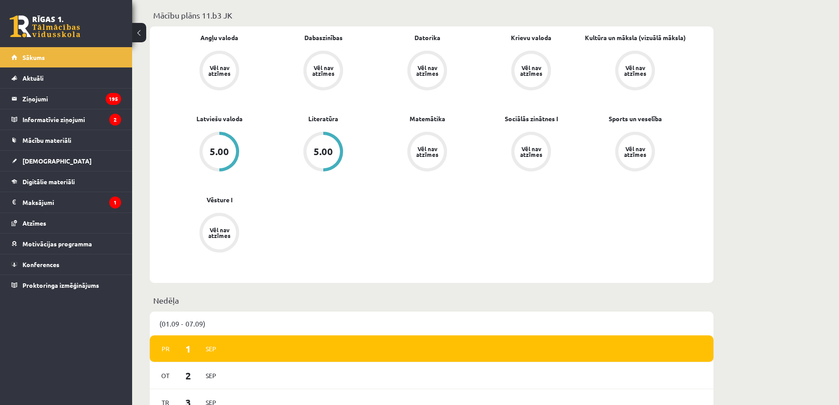
scroll to position [514, 0]
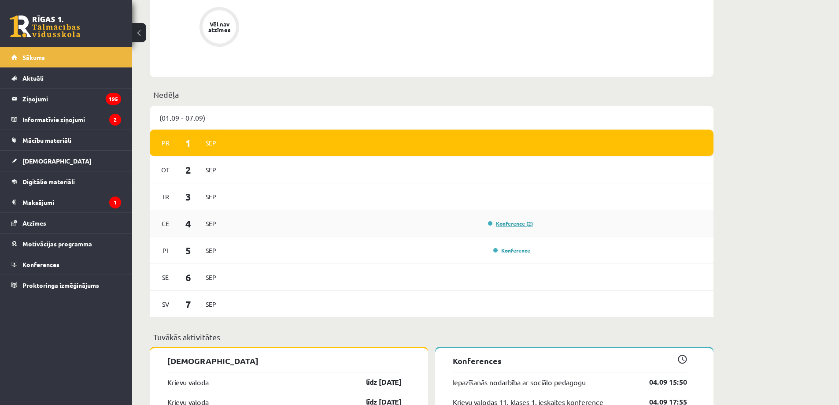
click at [522, 225] on link "Konference (2)" at bounding box center [510, 223] width 45 height 7
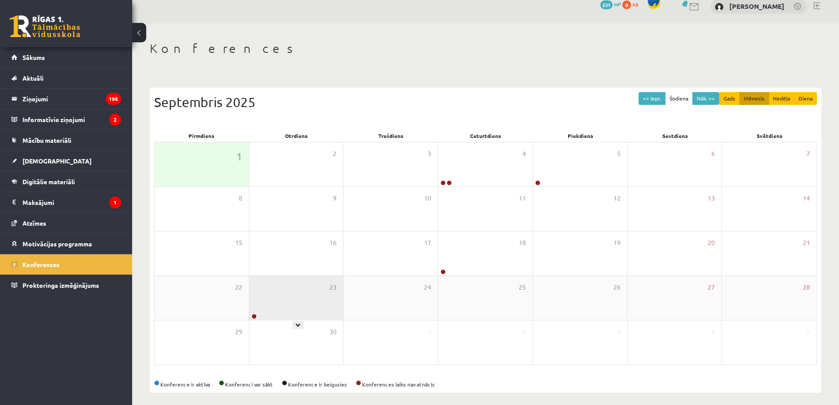
scroll to position [16, 0]
